Goal: Task Accomplishment & Management: Complete application form

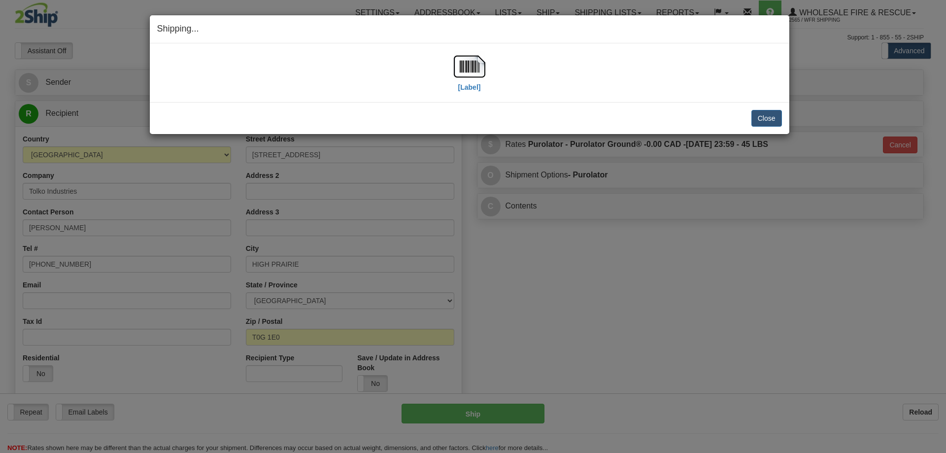
select select "2"
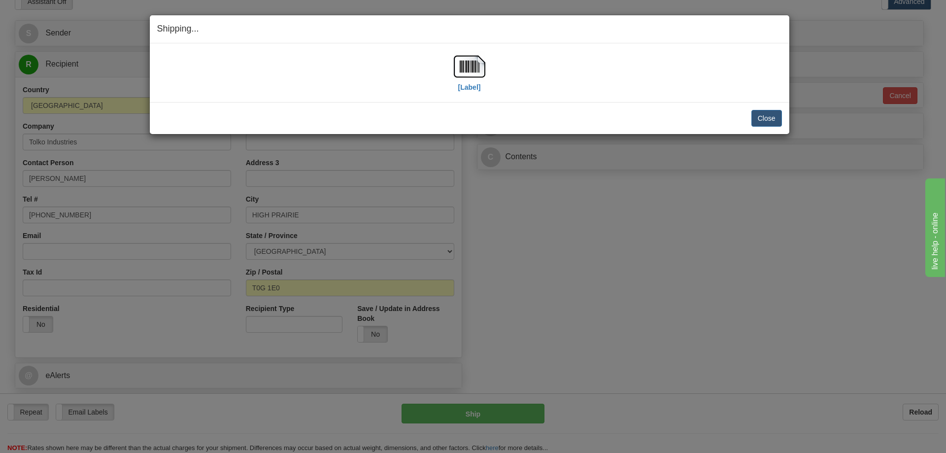
click at [785, 118] on div "Close [PERSON_NAME] Shipment and Quit Pickup Quit Pickup ONLY" at bounding box center [469, 118] width 639 height 32
click at [776, 120] on button "Close" at bounding box center [766, 118] width 31 height 17
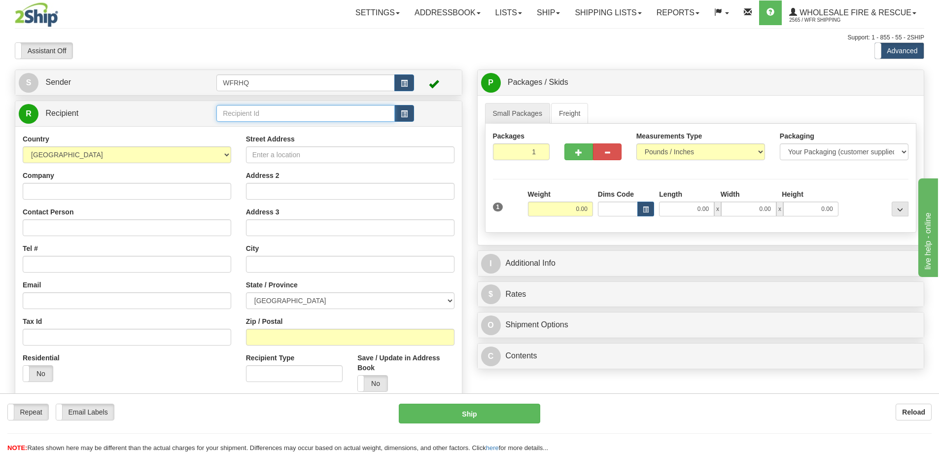
click at [290, 109] on input "text" at bounding box center [305, 113] width 178 height 17
type input "TL'AZ4225"
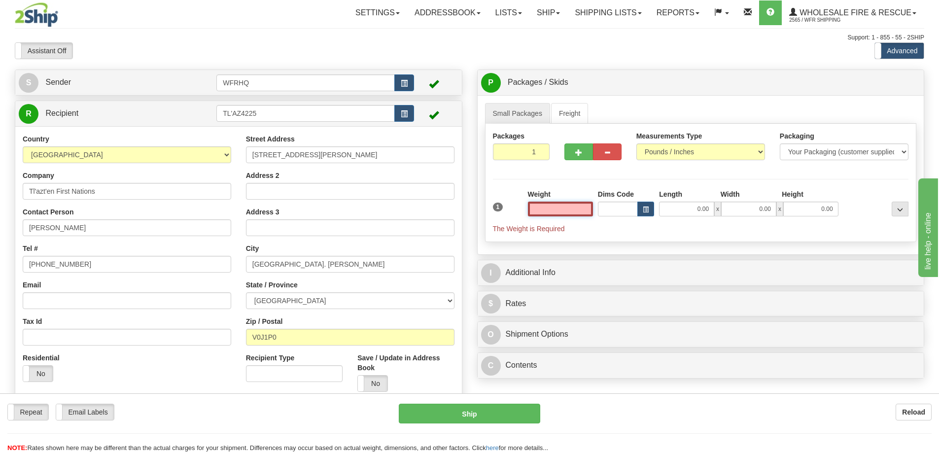
click at [573, 210] on input "text" at bounding box center [560, 208] width 65 height 15
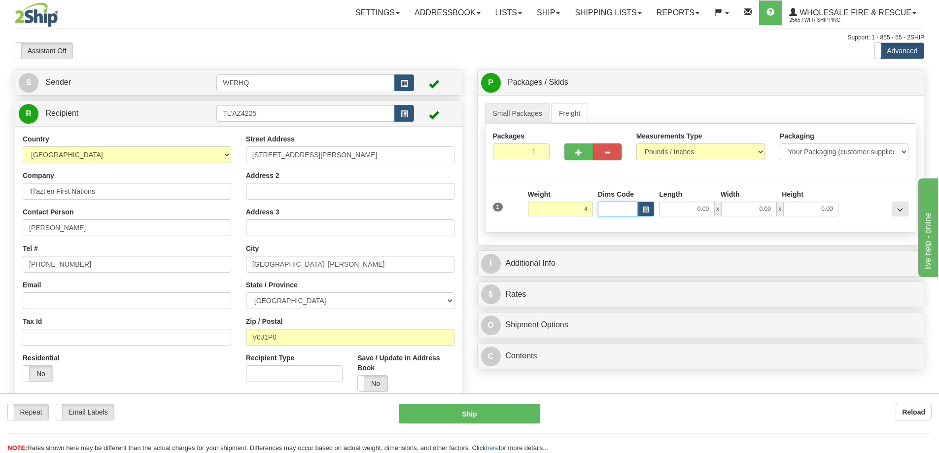
type input "4.00"
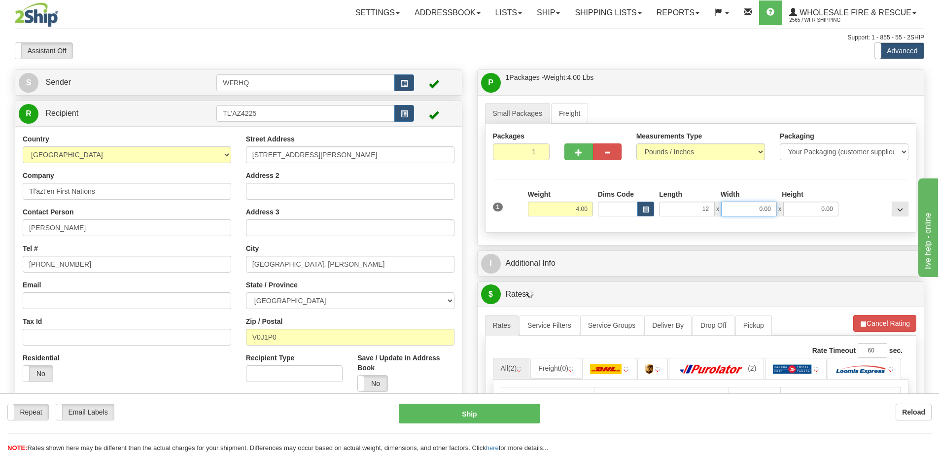
type input "12.00"
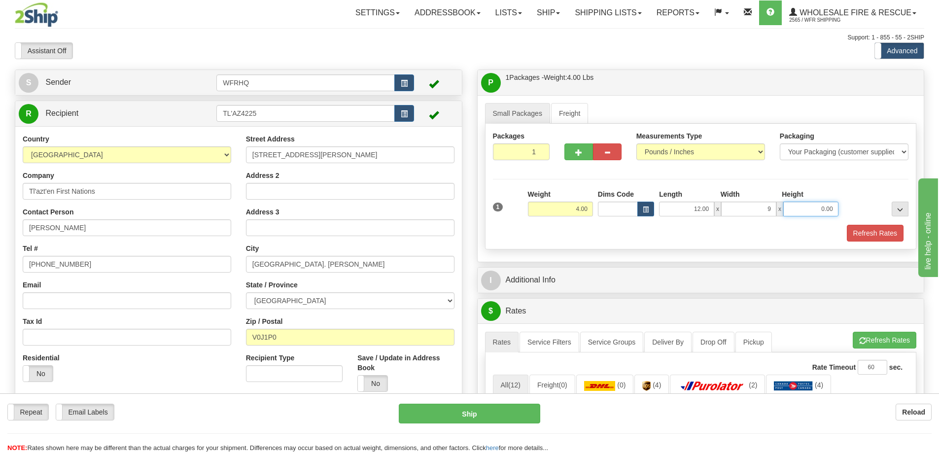
type input "9.00"
type input "12.00"
click at [575, 154] on span "button" at bounding box center [578, 152] width 7 height 6
radio input "true"
type input "2"
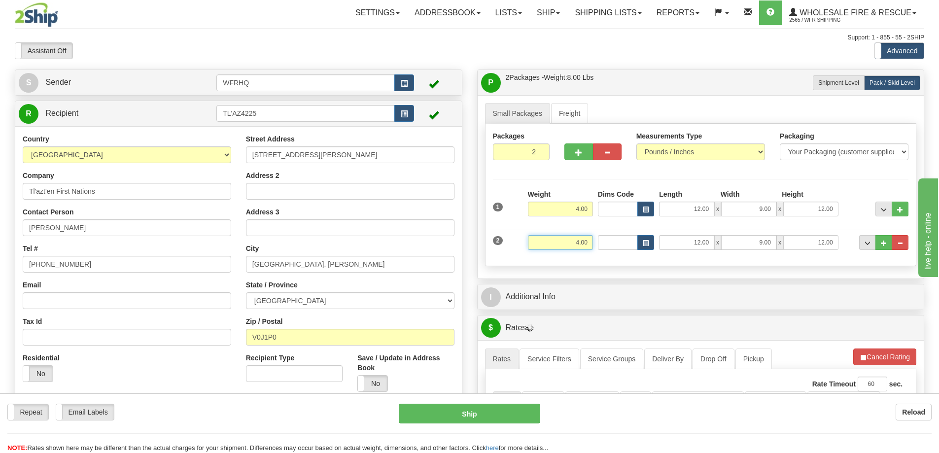
drag, startPoint x: 565, startPoint y: 241, endPoint x: 636, endPoint y: 244, distance: 71.5
click at [636, 244] on div "2 Weight 4.00 Dims Code Length Width Height" at bounding box center [700, 241] width 421 height 33
type input "42.00"
type input "24.00"
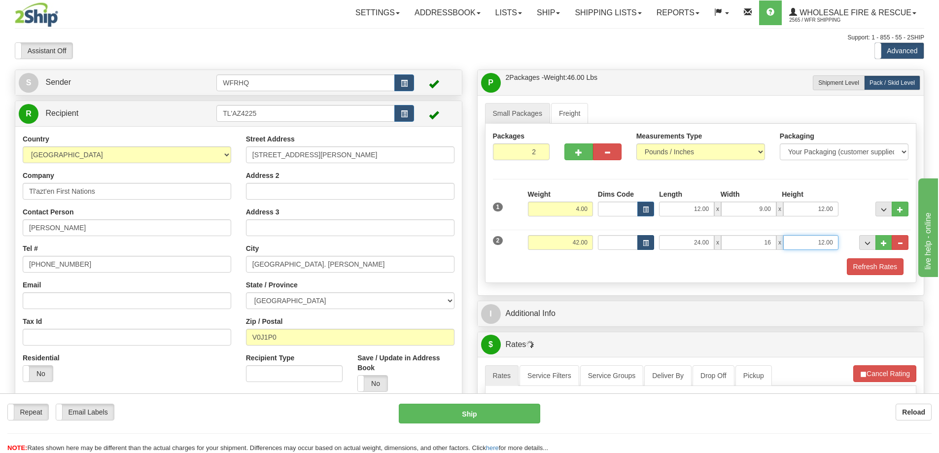
type input "16.00"
type input "12.00"
click at [570, 140] on div at bounding box center [592, 137] width 57 height 12
click at [570, 144] on button "button" at bounding box center [578, 151] width 29 height 17
type input "3"
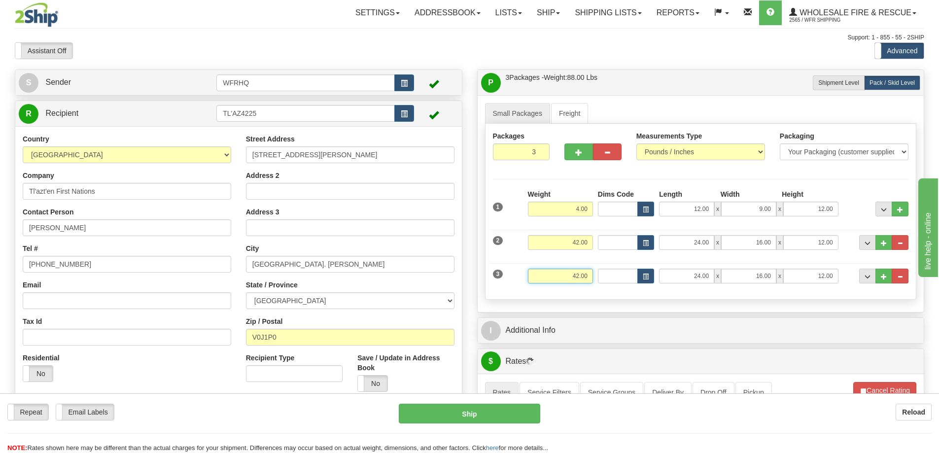
drag, startPoint x: 632, startPoint y: 280, endPoint x: 680, endPoint y: 280, distance: 48.3
click at [680, 280] on div "3 Weight 42.00 Dims Code Length Width Height" at bounding box center [700, 274] width 421 height 33
type input "5.00"
type input "12.00"
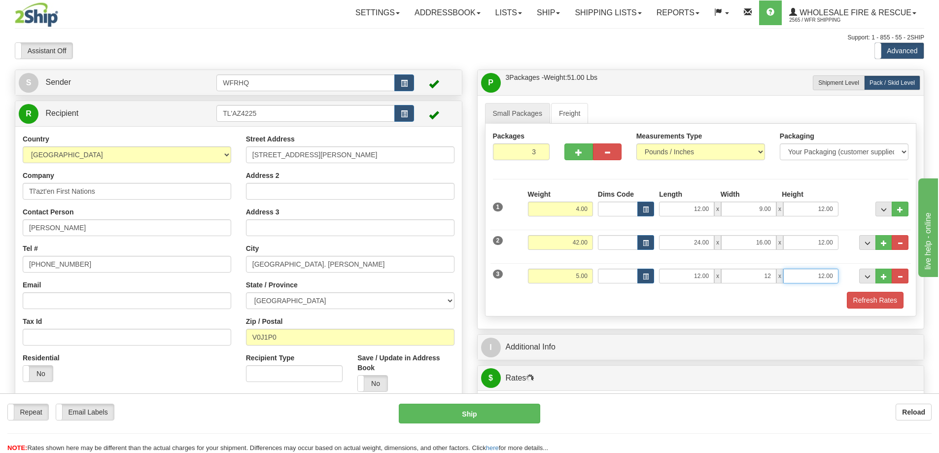
type input "12.00"
click at [577, 152] on span "button" at bounding box center [578, 152] width 7 height 6
type input "4"
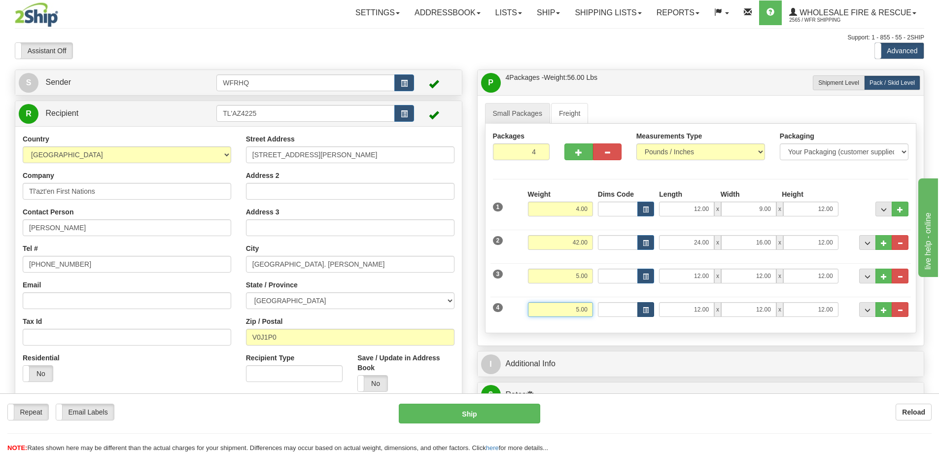
drag, startPoint x: 561, startPoint y: 312, endPoint x: 642, endPoint y: 313, distance: 81.3
click at [642, 313] on div "4 Weight 5.00 Dims Code Length Width Height" at bounding box center [700, 308] width 421 height 33
type input "7"
type input "6.00"
type input "74.00"
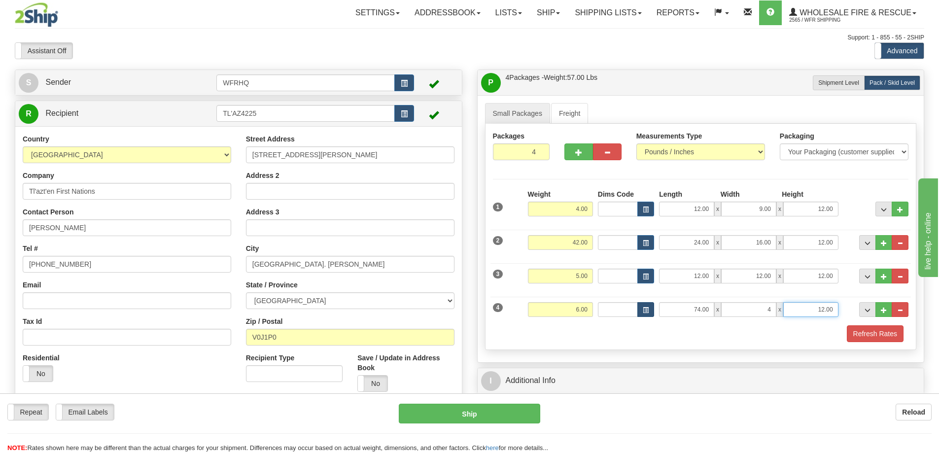
type input "4.00"
click at [575, 153] on span "button" at bounding box center [578, 152] width 7 height 6
type input "5"
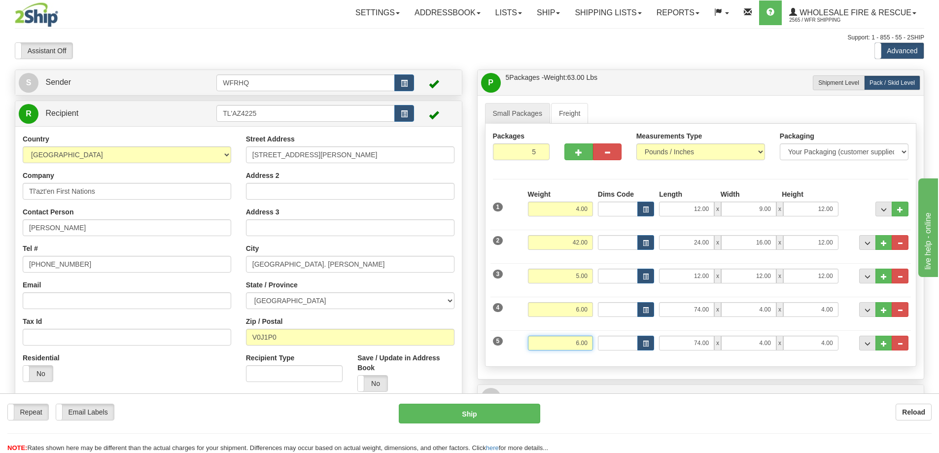
drag, startPoint x: 565, startPoint y: 341, endPoint x: 636, endPoint y: 343, distance: 71.0
click at [636, 343] on div "5 Weight 6.00 Dims Code Length Width Height" at bounding box center [700, 341] width 421 height 33
type input "10.00"
type input "25.00"
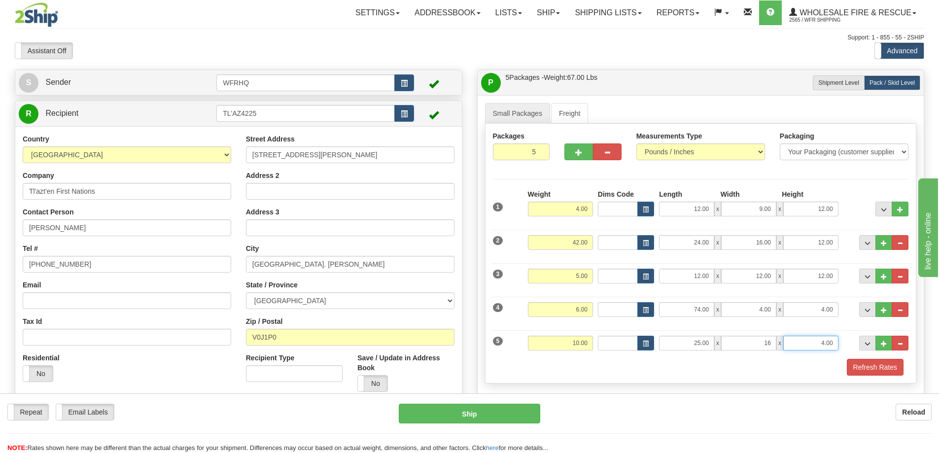
type input "16.00"
type input "10.00"
drag, startPoint x: 528, startPoint y: 154, endPoint x: 543, endPoint y: 153, distance: 15.8
click at [543, 153] on input "5" at bounding box center [521, 151] width 57 height 17
type input "7"
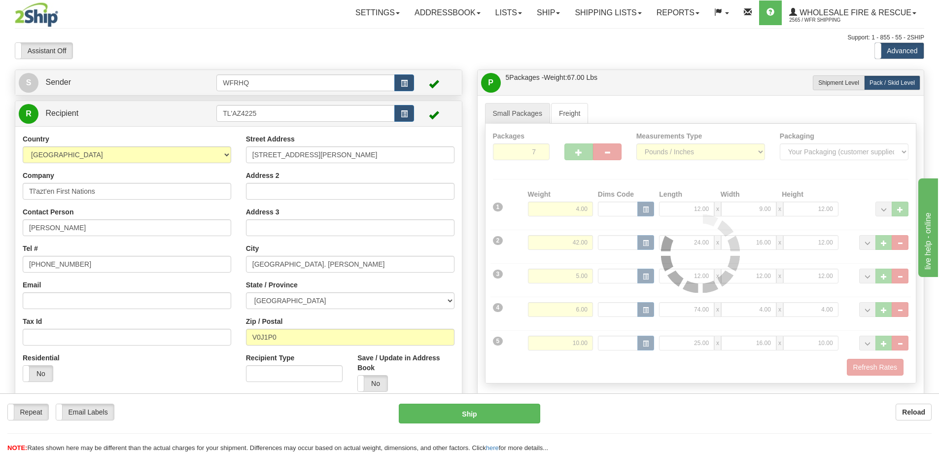
click at [555, 163] on div "Packages 7 5 Measurements Type" at bounding box center [701, 254] width 432 height 260
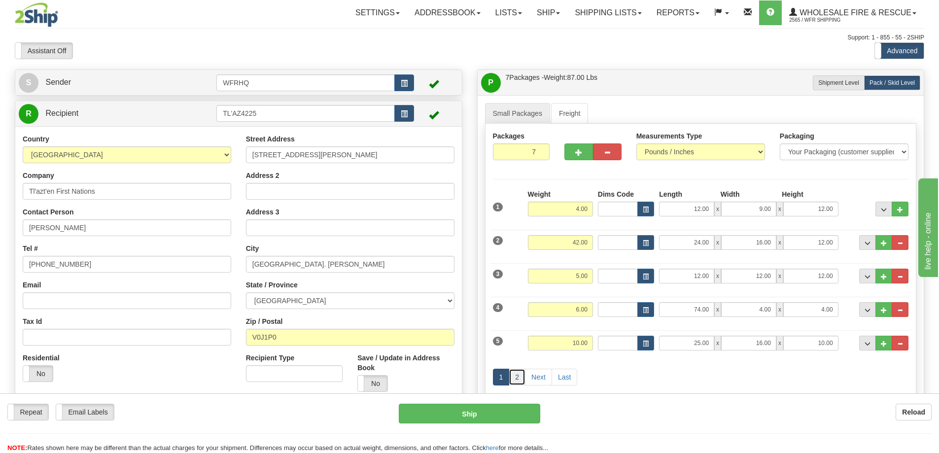
click at [516, 380] on link "2" at bounding box center [516, 377] width 17 height 17
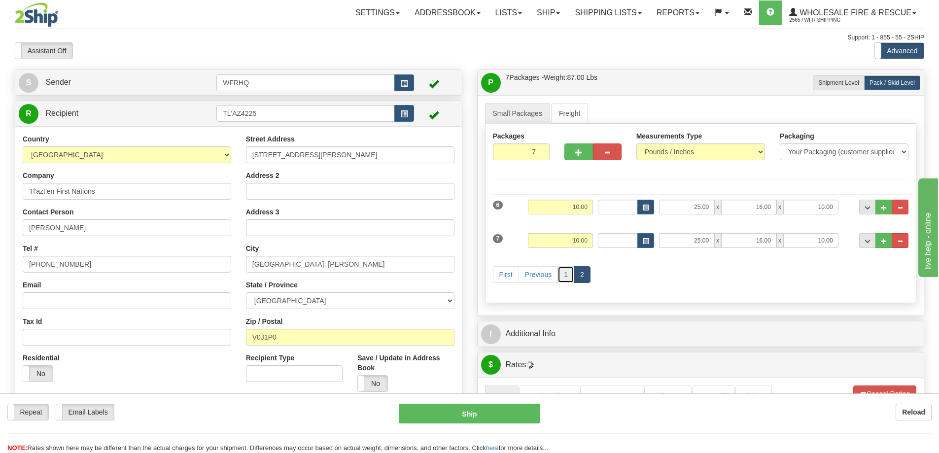
click at [569, 274] on link "1" at bounding box center [565, 274] width 17 height 17
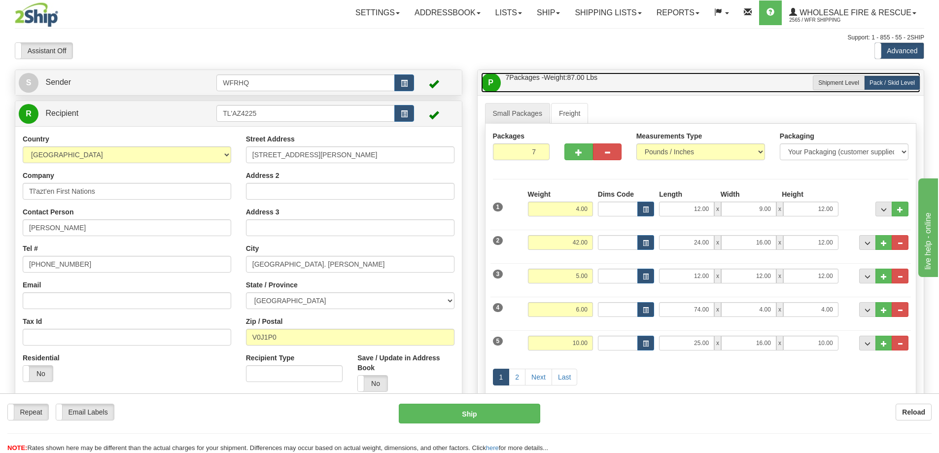
click at [611, 80] on link "P Packages / Skids 7 Packages - Weight: 87.00 Lbs 1 Skids - Weight: 0.00 Lbs" at bounding box center [700, 82] width 439 height 20
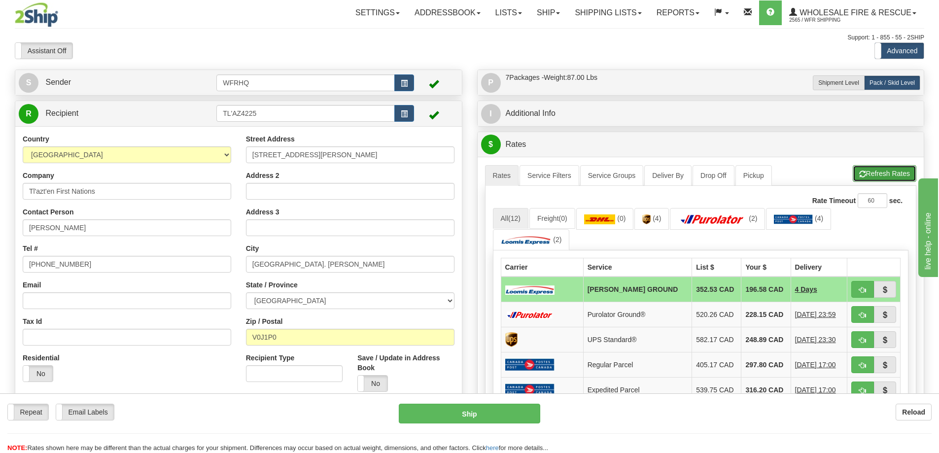
click at [880, 169] on button "Refresh Rates" at bounding box center [884, 173] width 64 height 17
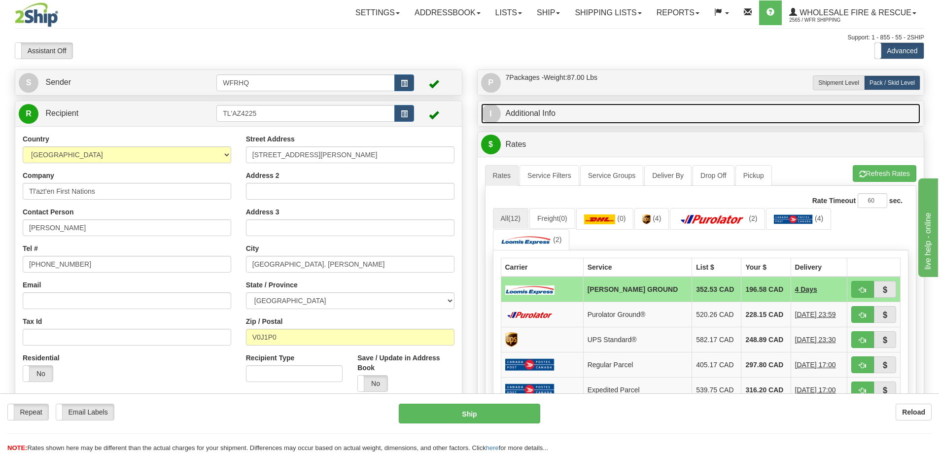
click at [579, 114] on link "I Additional Info" at bounding box center [700, 113] width 439 height 20
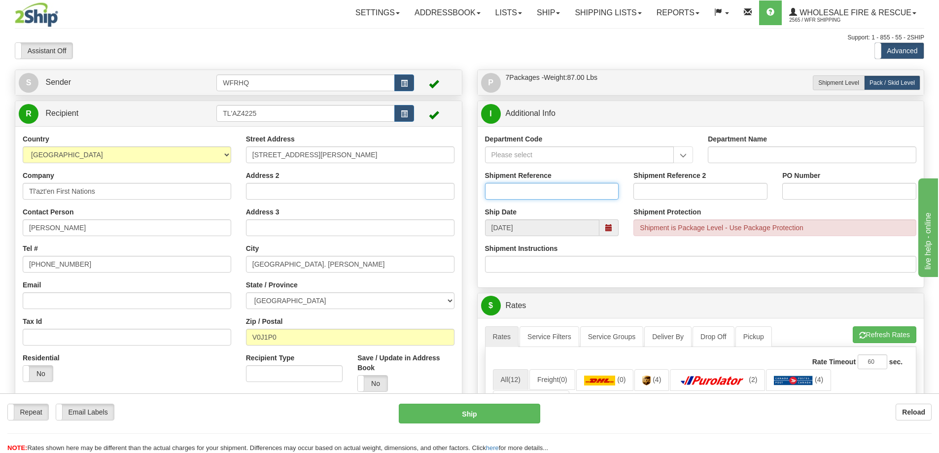
click at [515, 194] on input "Shipment Reference" at bounding box center [552, 191] width 134 height 17
type input "S46086-30779"
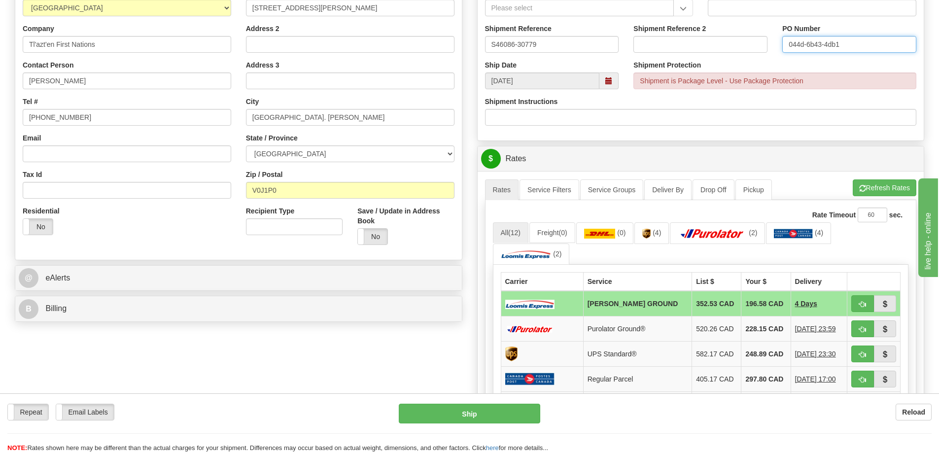
scroll to position [148, 0]
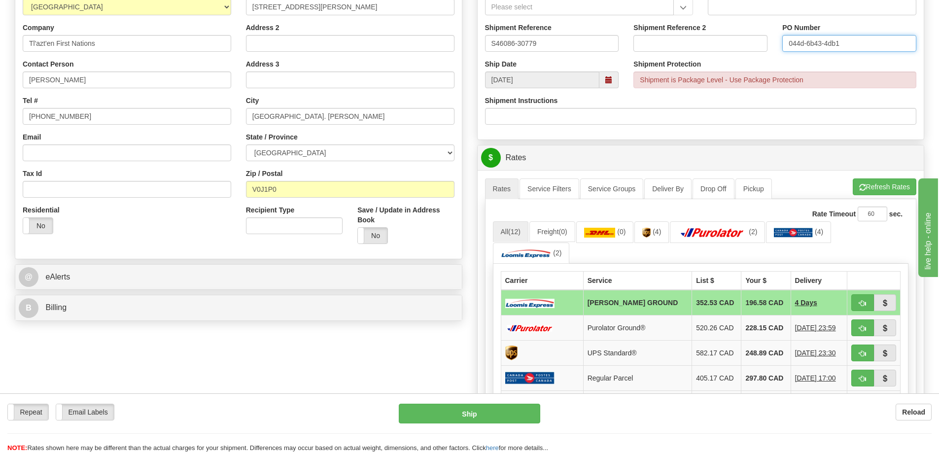
type input "044d-6b43-4db1"
click at [607, 80] on span at bounding box center [608, 79] width 7 height 7
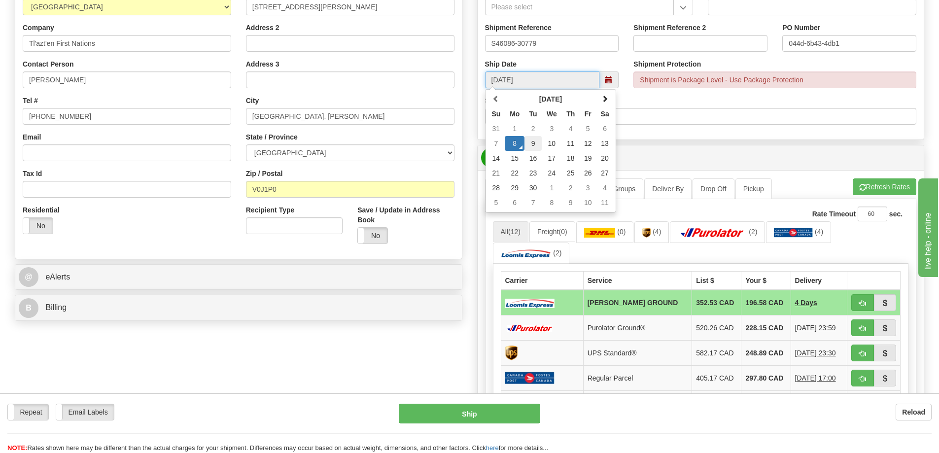
click at [533, 145] on td "9" at bounding box center [532, 143] width 17 height 15
type input "10:00"
type input "09/09/2025"
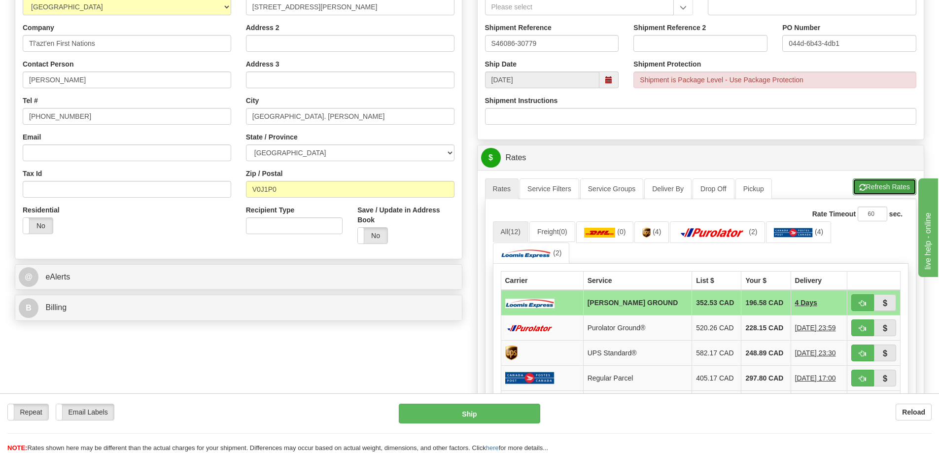
click at [871, 185] on button "Refresh Rates" at bounding box center [884, 186] width 64 height 17
click at [861, 306] on span "button" at bounding box center [862, 303] width 7 height 6
type input "DD"
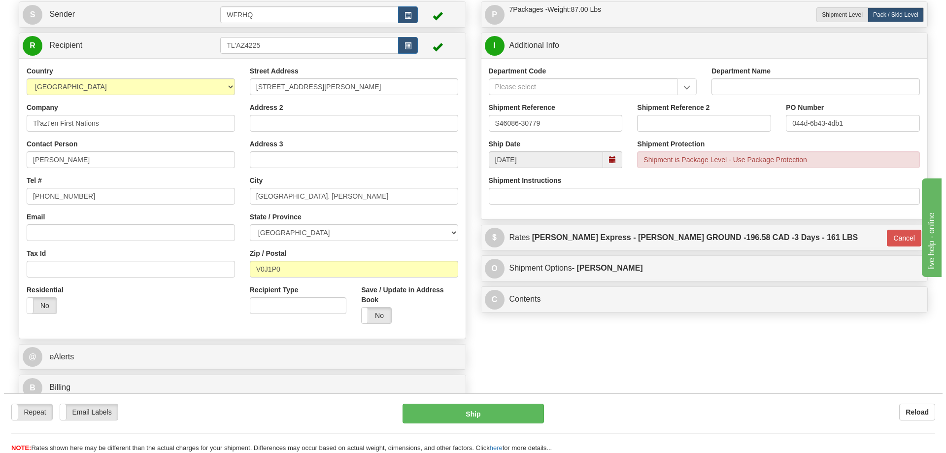
scroll to position [0, 0]
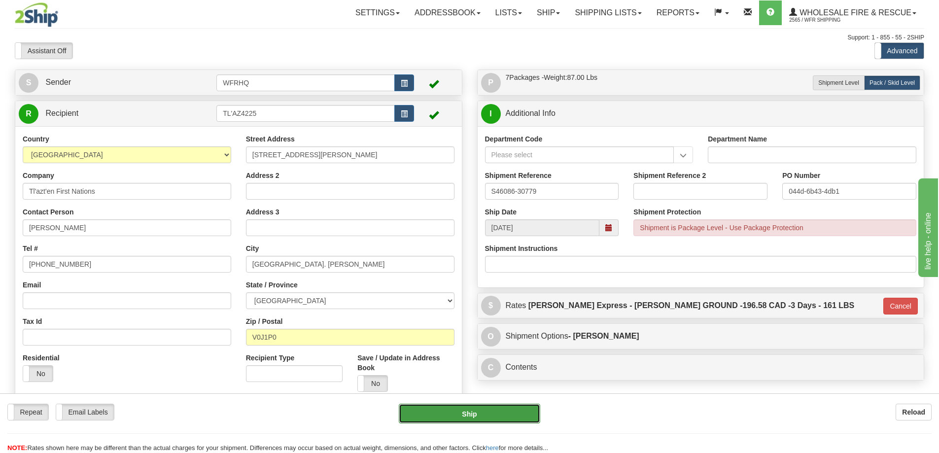
click at [492, 417] on button "Ship" at bounding box center [469, 413] width 141 height 20
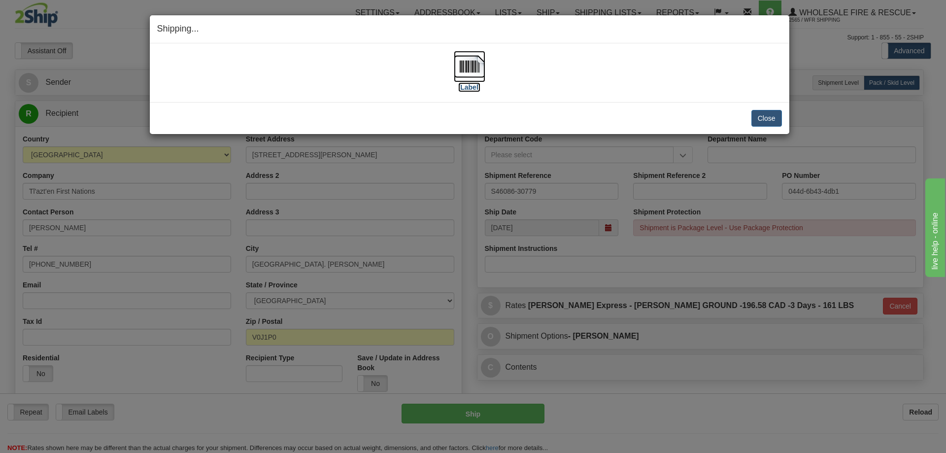
click at [478, 74] on img at bounding box center [470, 67] width 32 height 32
